Goal: Task Accomplishment & Management: Use online tool/utility

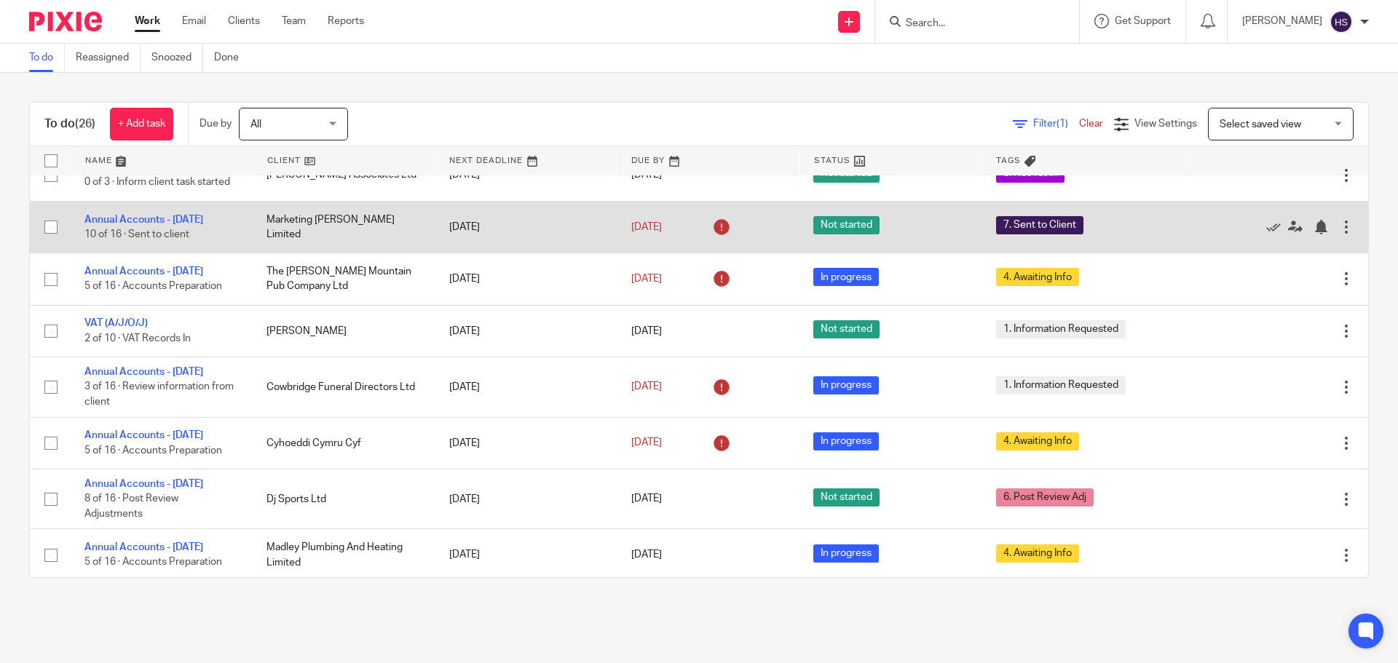
scroll to position [582, 0]
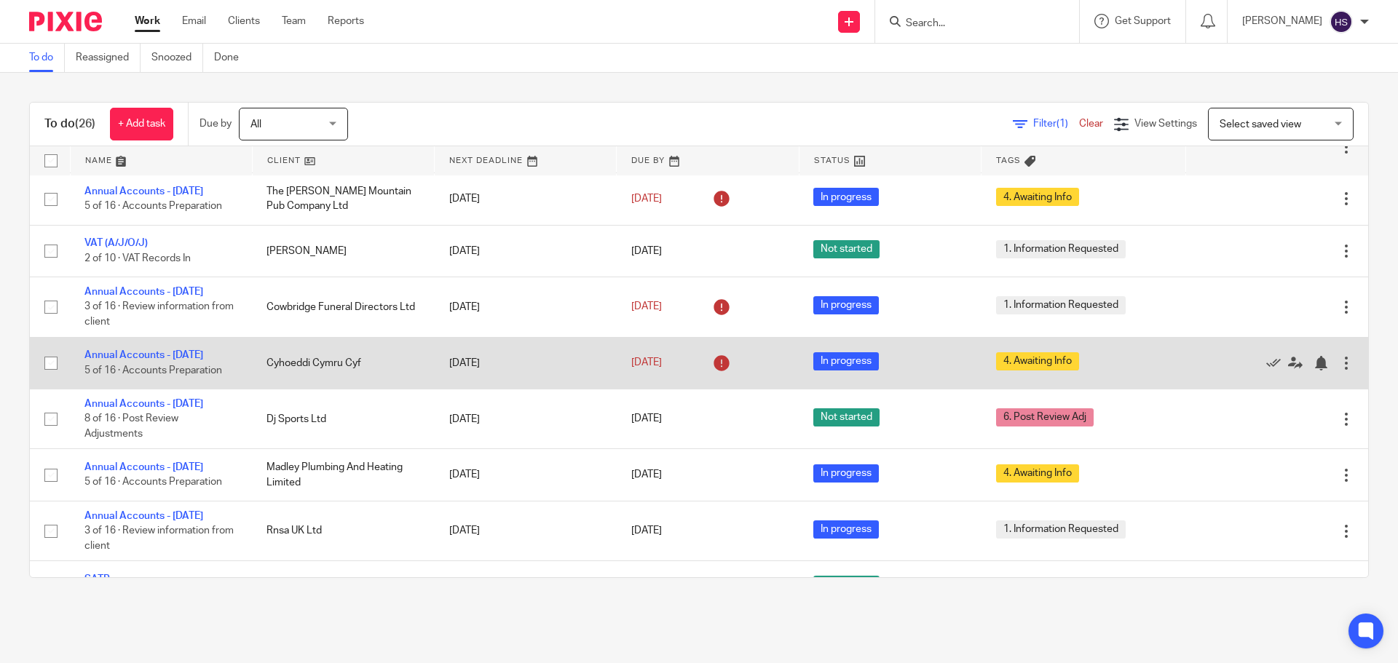
click at [168, 376] on td "Annual Accounts - February 2025 5 of 16 · Accounts Preparation" at bounding box center [161, 363] width 182 height 52
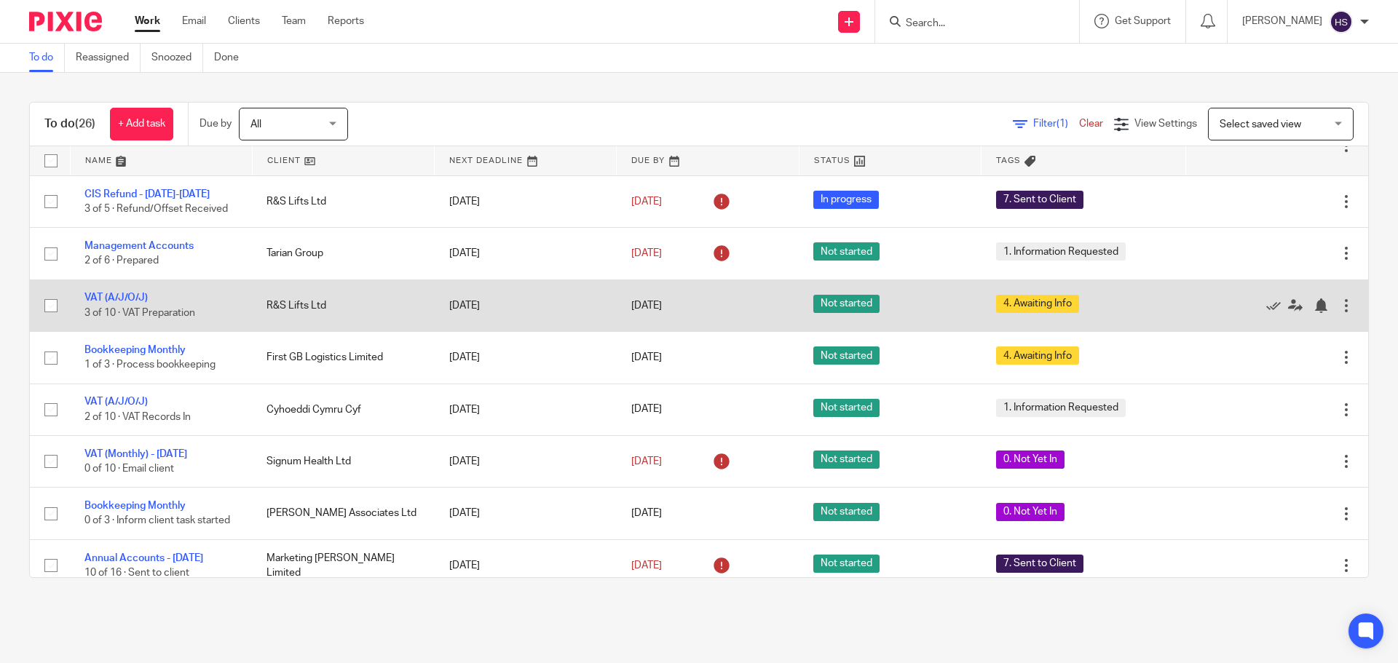
scroll to position [146, 0]
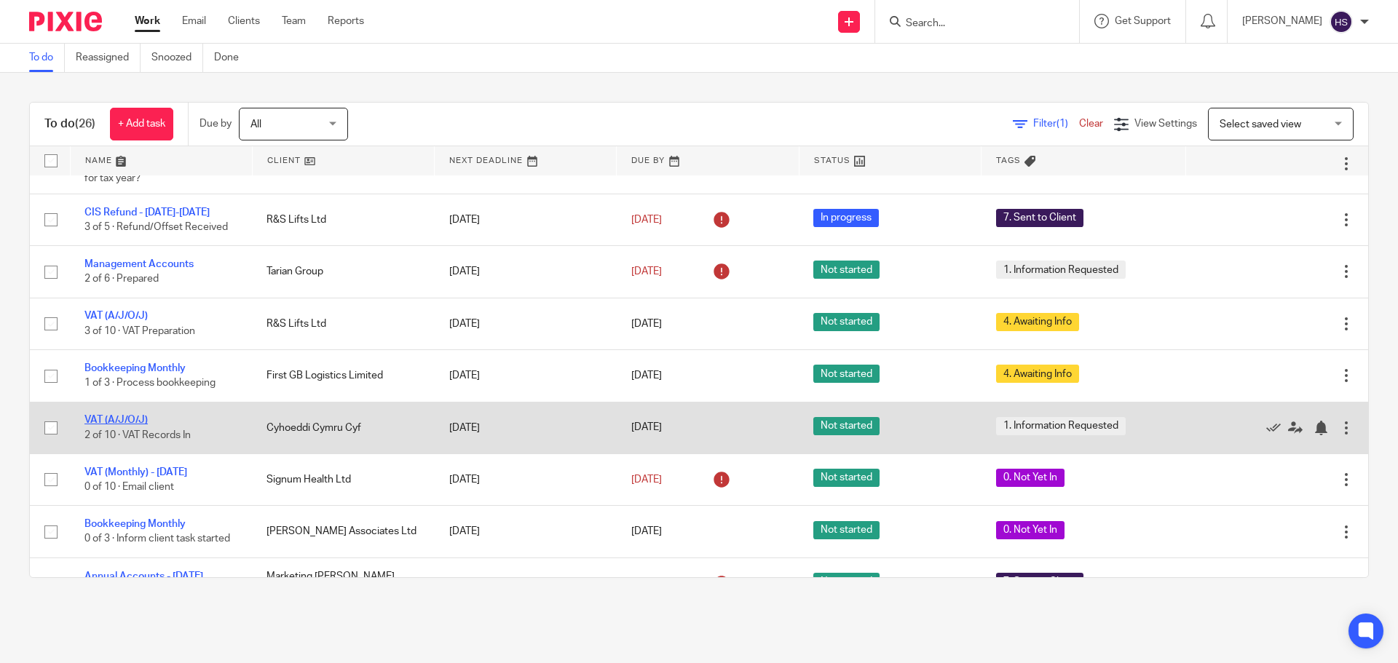
click at [124, 415] on link "VAT (A/J/O/J)" at bounding box center [115, 420] width 63 height 10
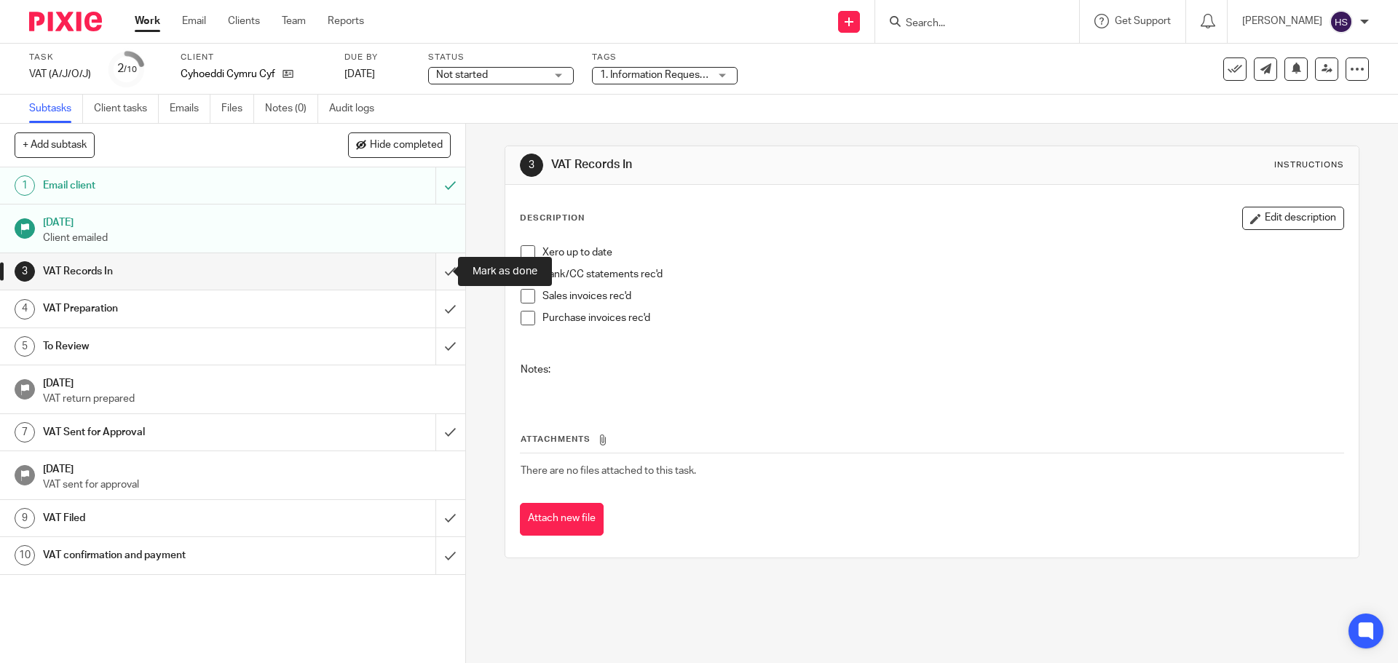
click at [439, 277] on input "submit" at bounding box center [232, 271] width 465 height 36
